Goal: Information Seeking & Learning: Find specific page/section

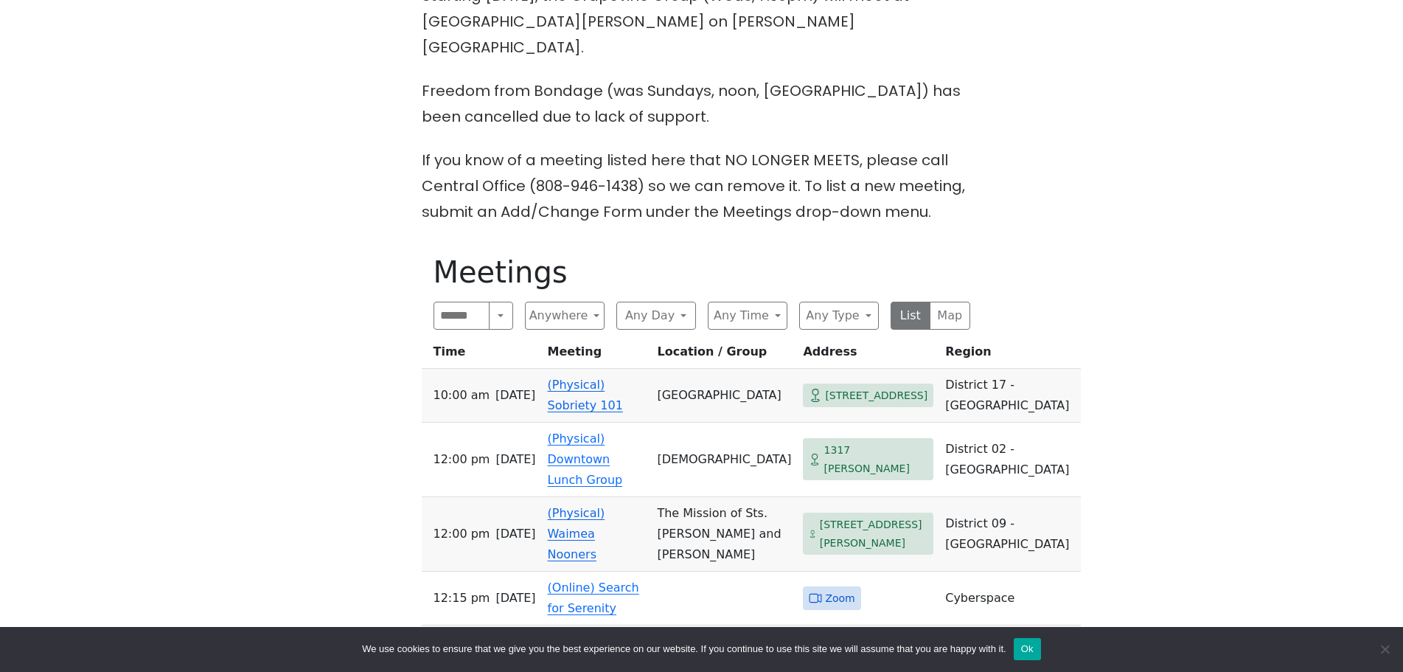
scroll to position [590, 0]
click at [643, 302] on button "Any Day" at bounding box center [656, 316] width 80 height 28
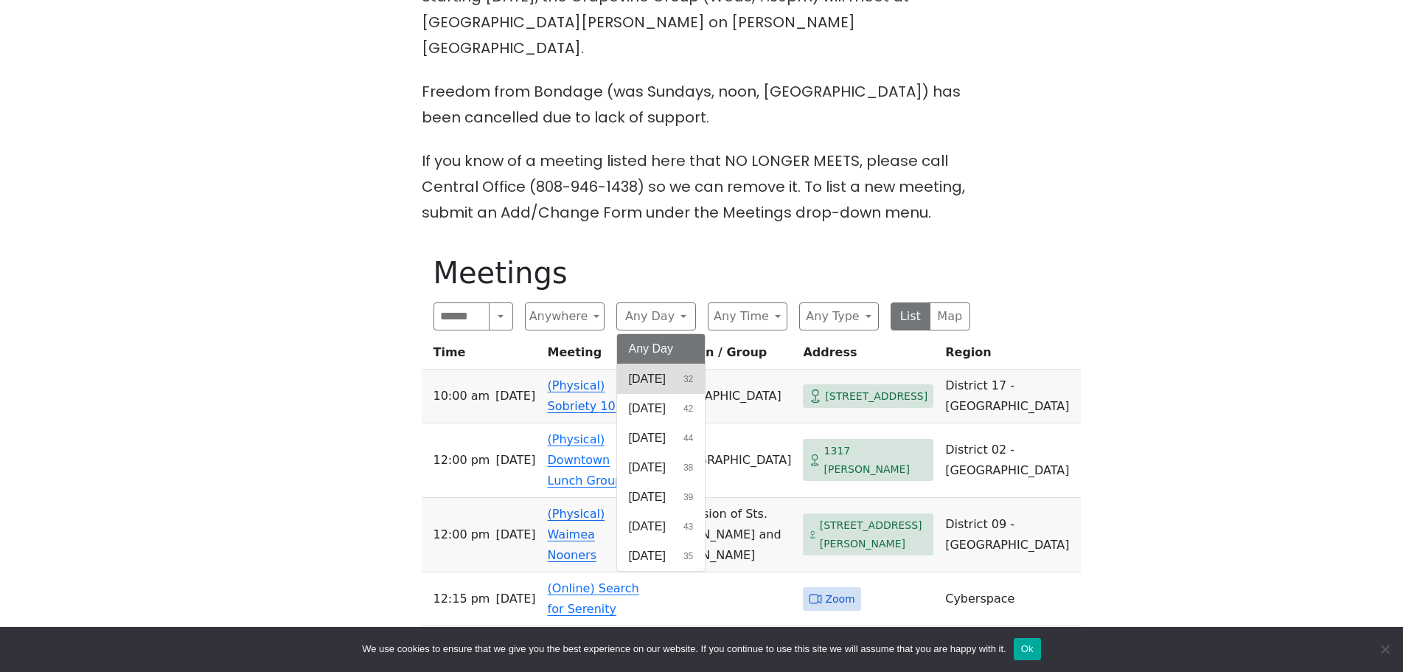
click at [660, 370] on span "[DATE]" at bounding box center [647, 379] width 37 height 18
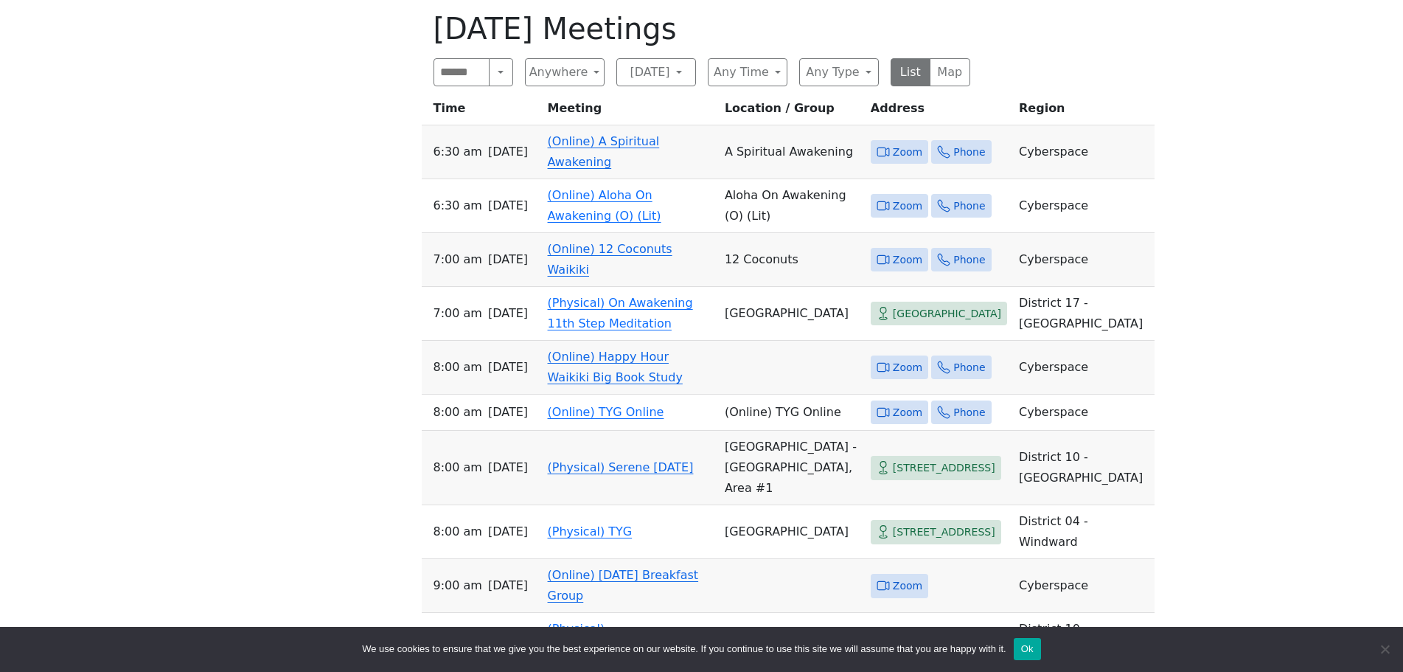
scroll to position [737, 0]
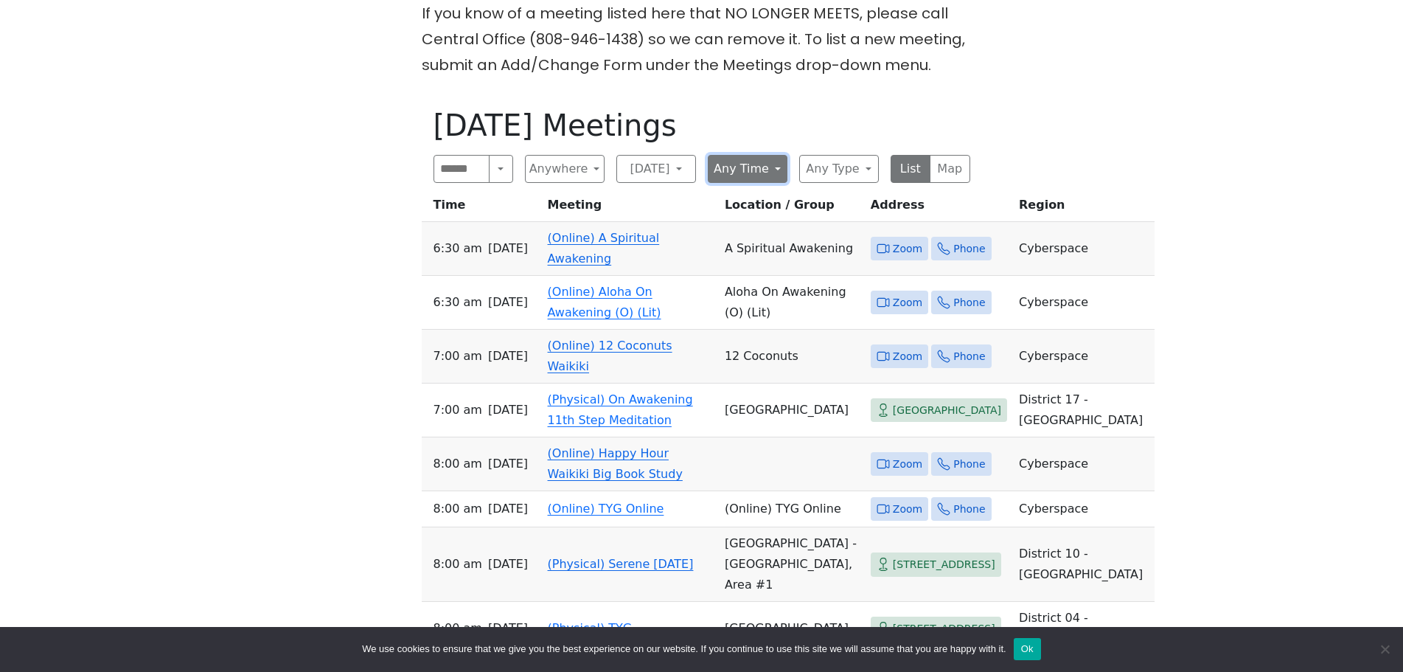
click at [764, 155] on button "Any Time" at bounding box center [748, 169] width 80 height 28
click at [694, 108] on h1 "[DATE] Meetings" at bounding box center [701, 125] width 537 height 35
click at [659, 155] on button "[DATE]" at bounding box center [656, 169] width 80 height 28
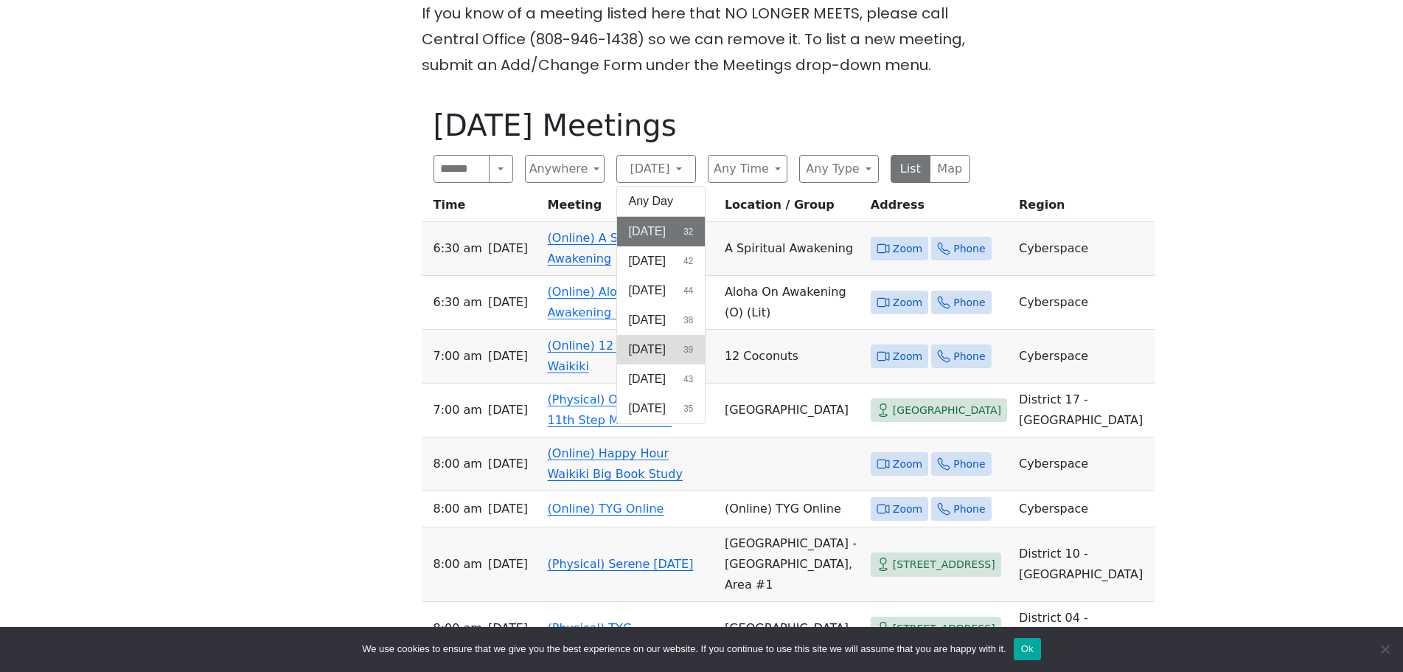
click at [650, 335] on button "[DATE] 39" at bounding box center [661, 349] width 88 height 29
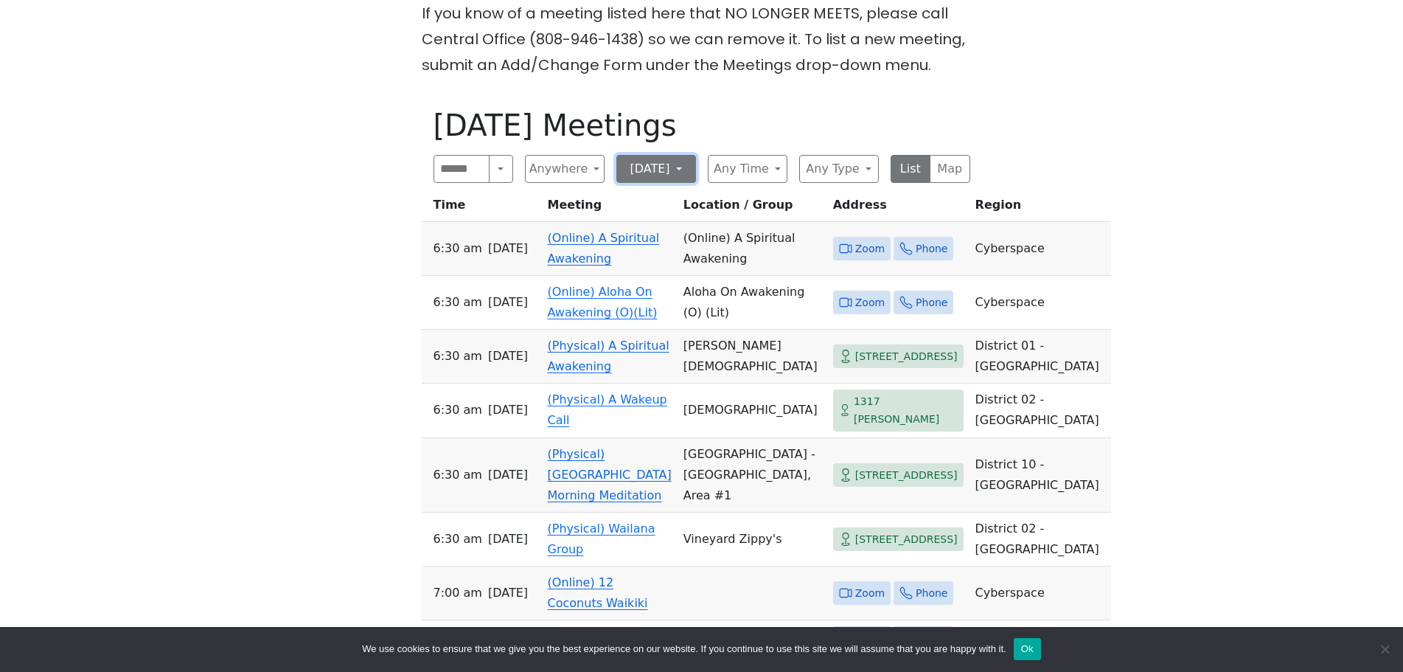
click at [659, 155] on button "[DATE]" at bounding box center [656, 169] width 80 height 28
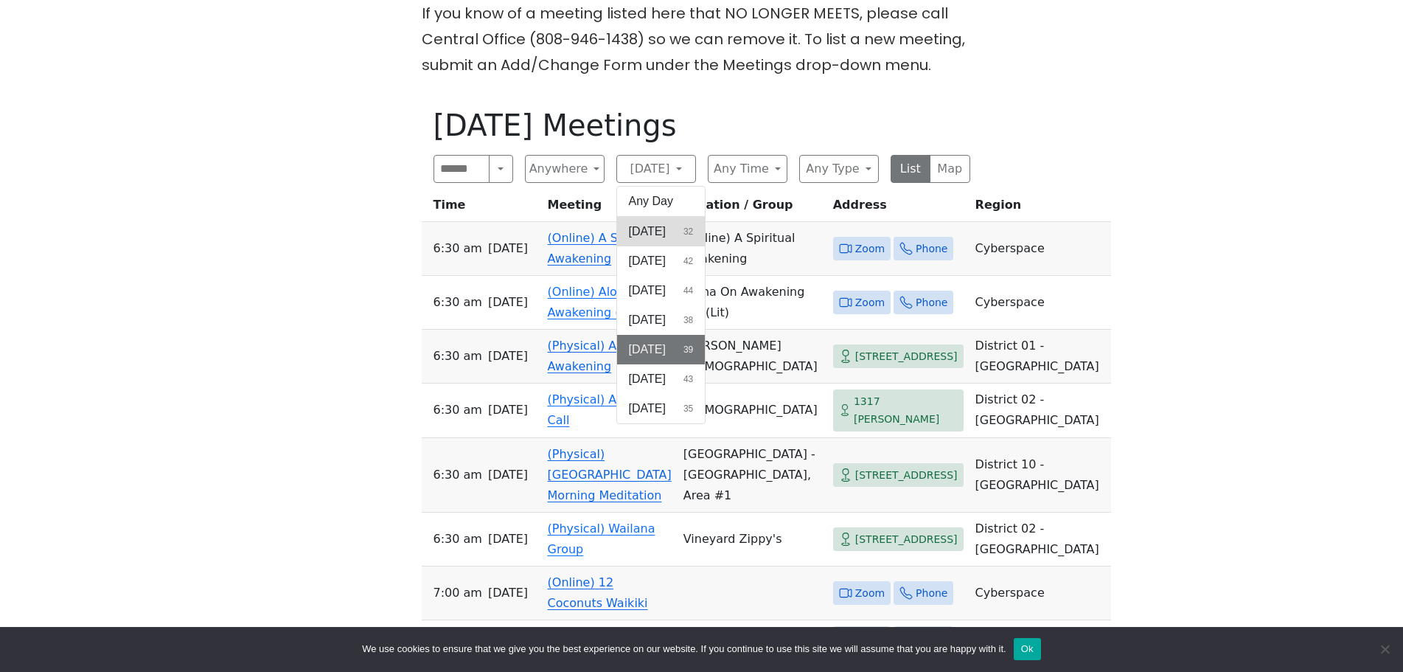
click at [658, 223] on span "[DATE]" at bounding box center [647, 232] width 37 height 18
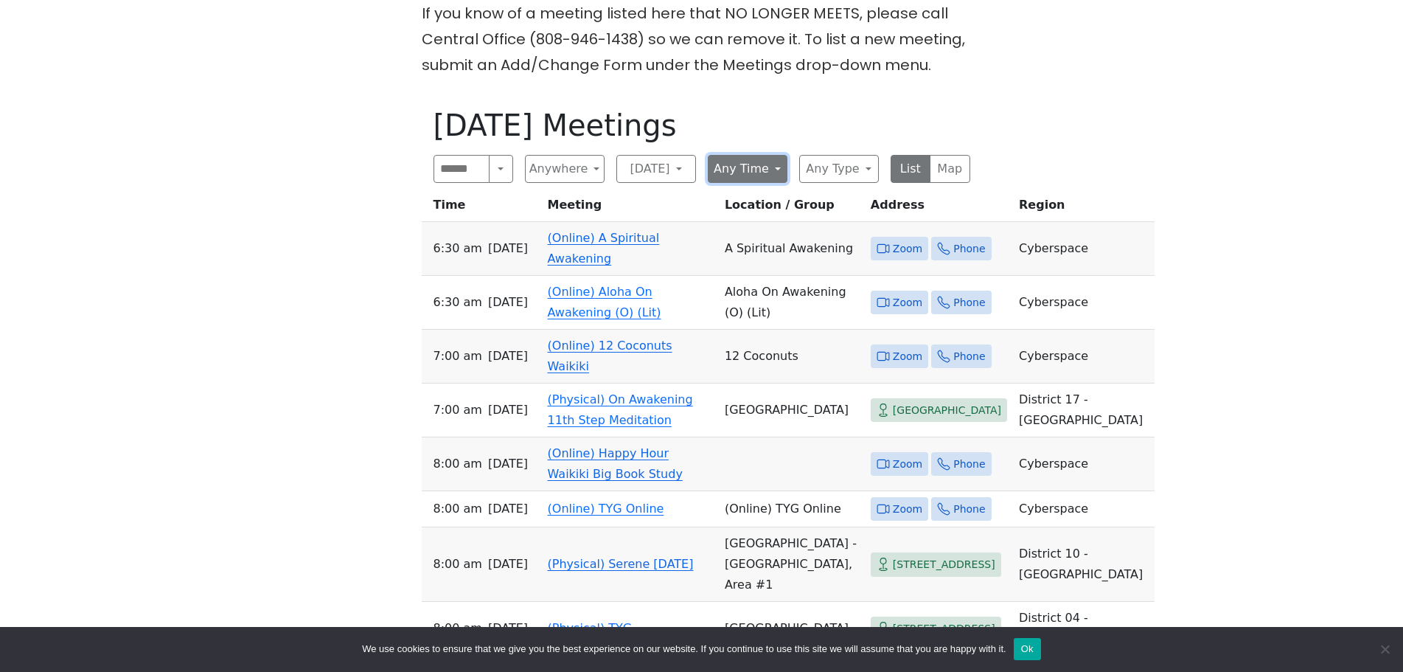
click at [741, 155] on button "Any Time" at bounding box center [748, 169] width 80 height 28
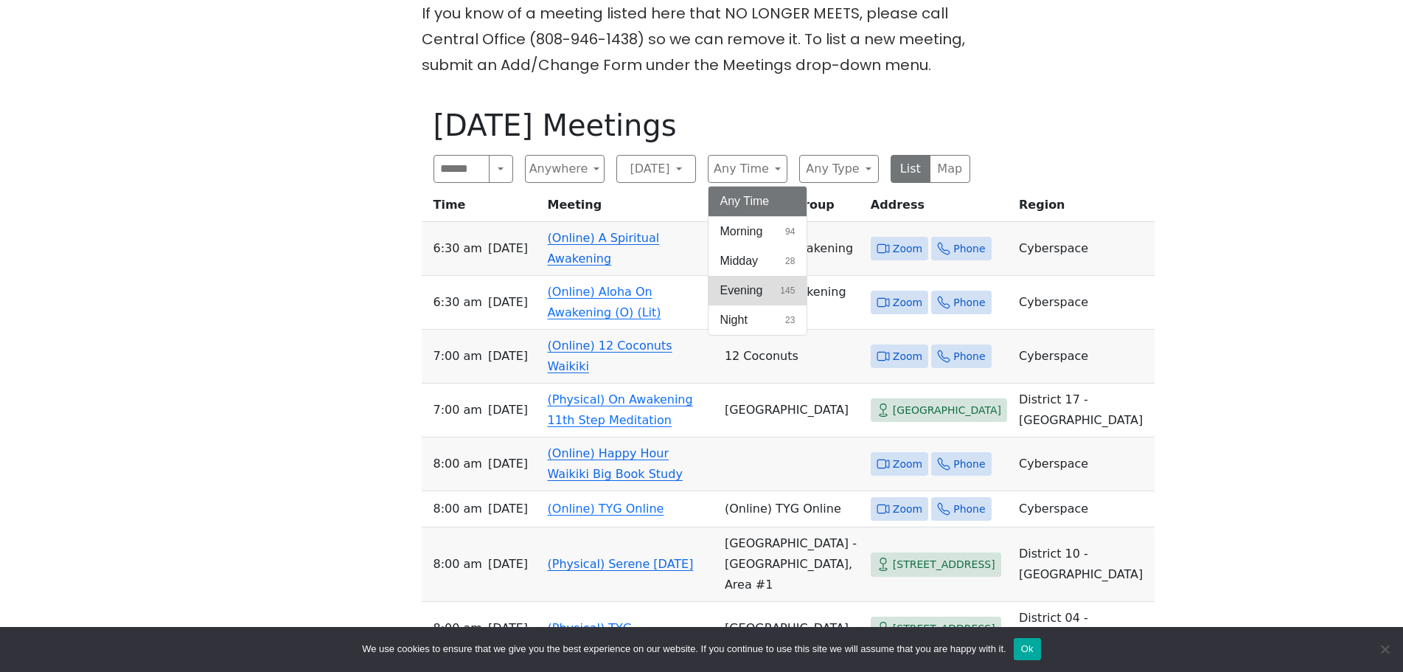
click at [745, 282] on span "Evening" at bounding box center [741, 291] width 43 height 18
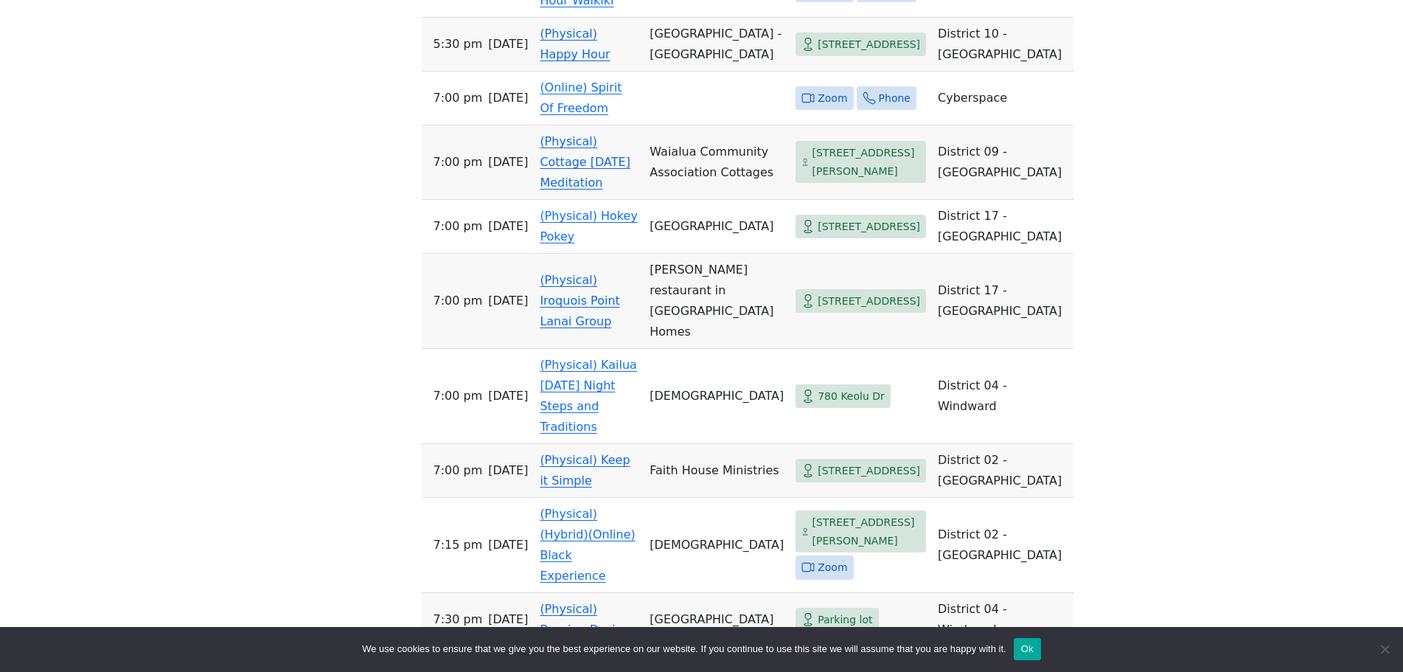
scroll to position [1401, 0]
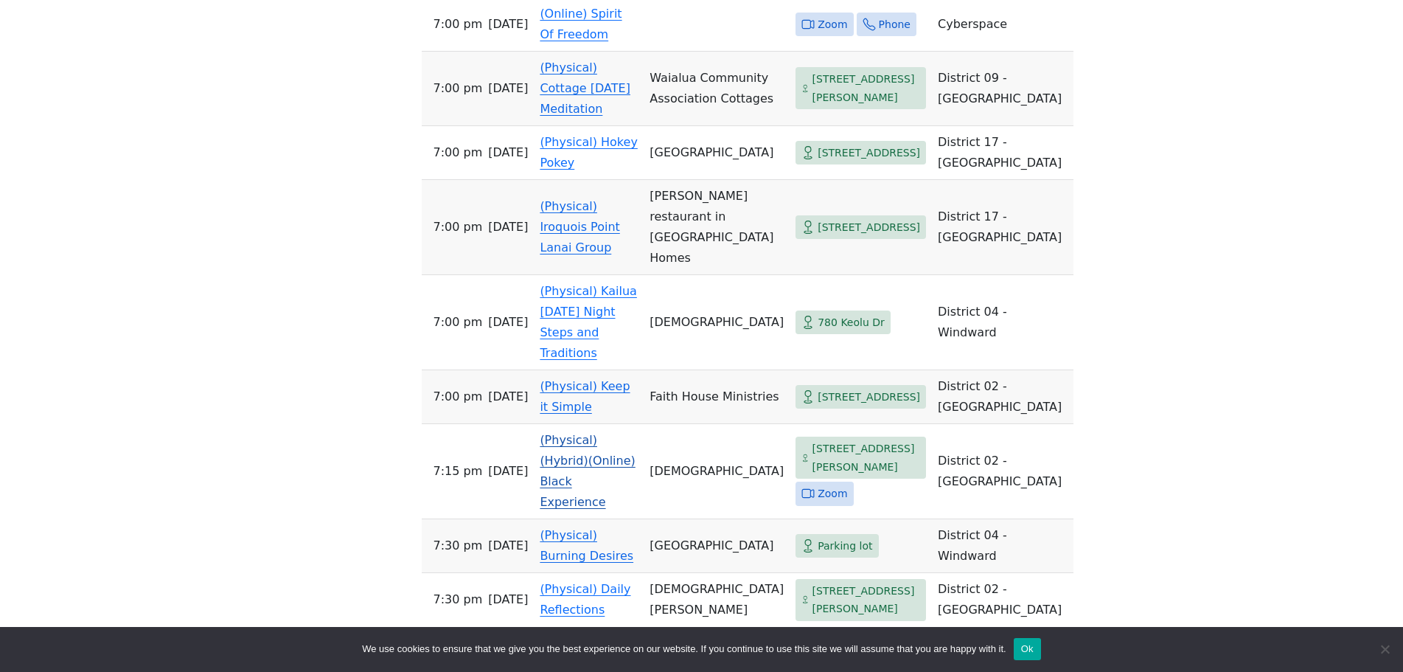
click at [829, 439] on span "[STREET_ADDRESS][PERSON_NAME]" at bounding box center [866, 457] width 108 height 36
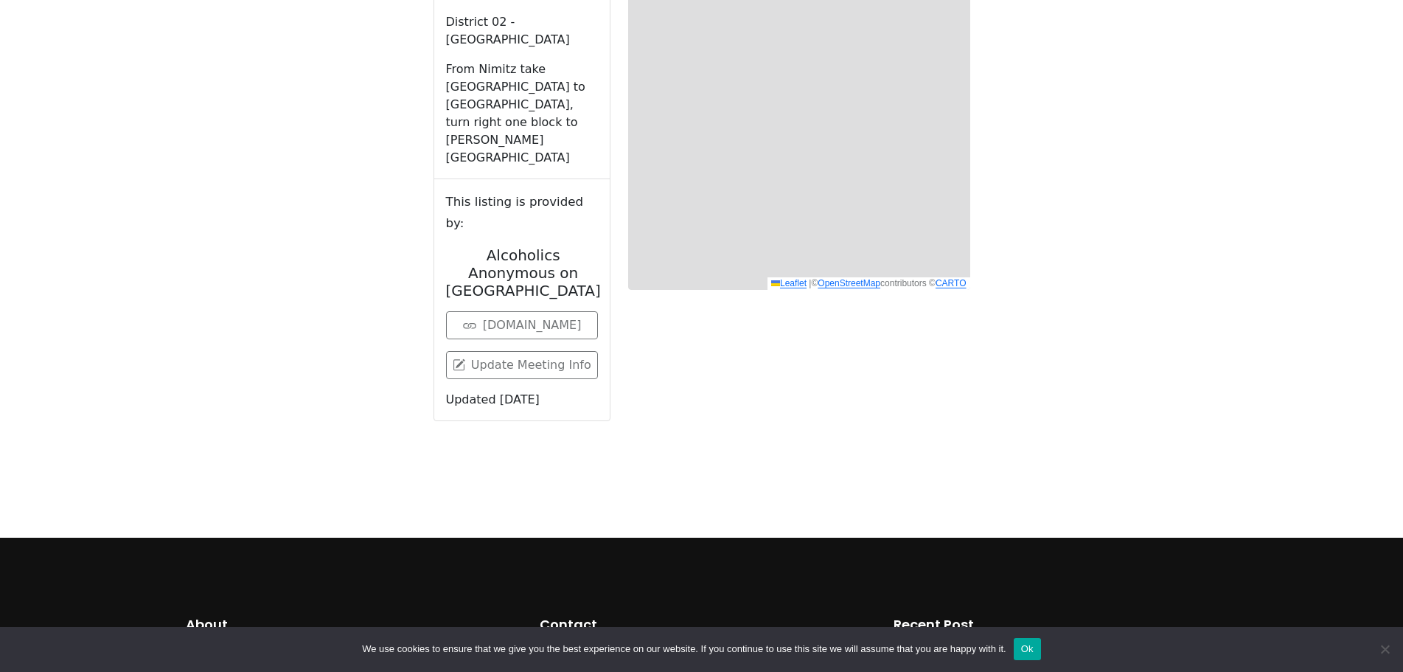
scroll to position [807, 0]
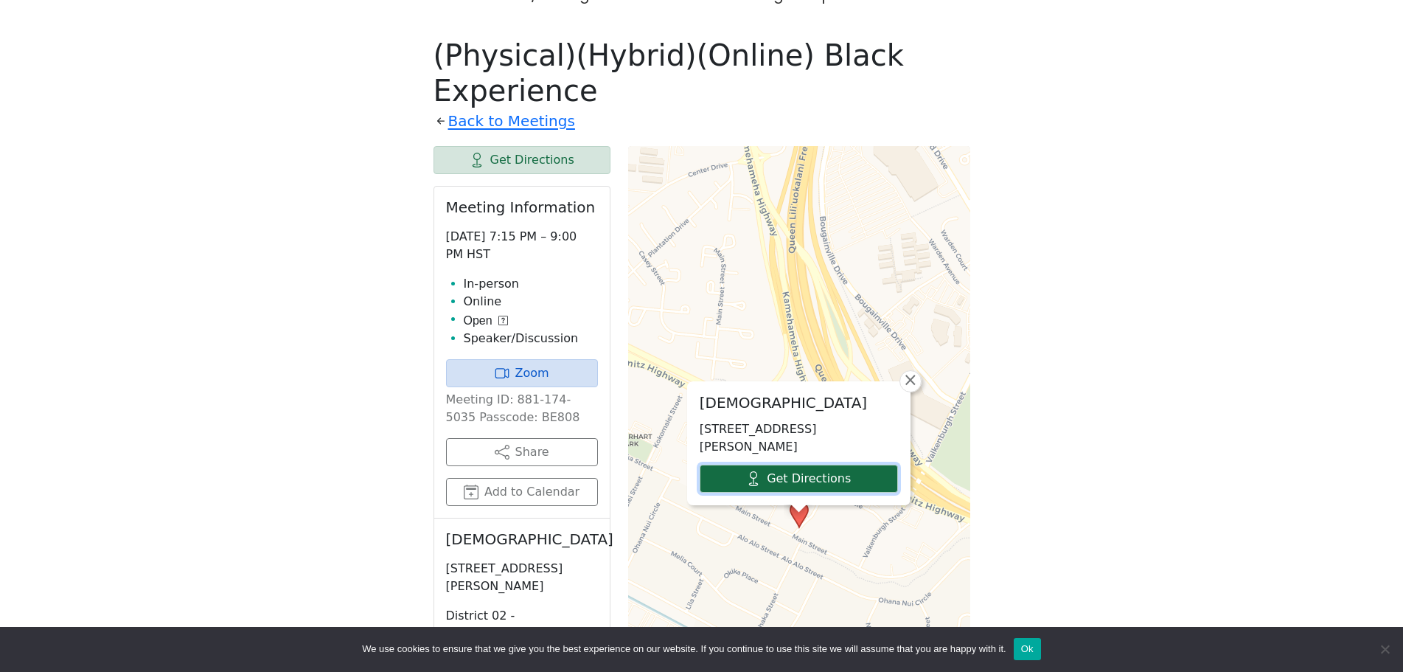
click at [818, 464] on link "Get Directions" at bounding box center [799, 478] width 198 height 28
